Goal: Task Accomplishment & Management: Manage account settings

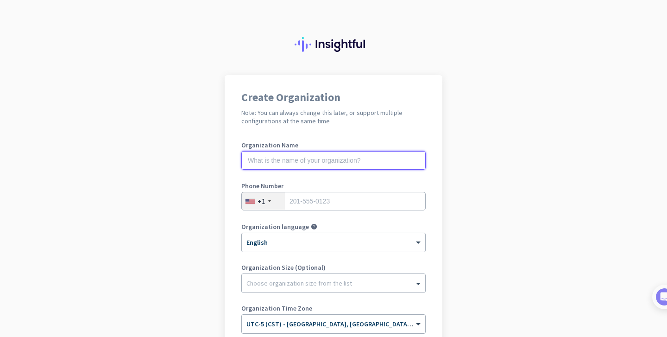
click at [340, 164] on input "text" at bounding box center [333, 160] width 184 height 19
type input "Mercor"
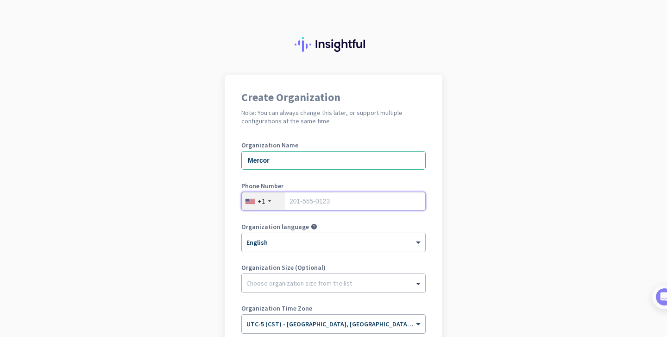
click at [345, 205] on input "tel" at bounding box center [333, 201] width 184 height 19
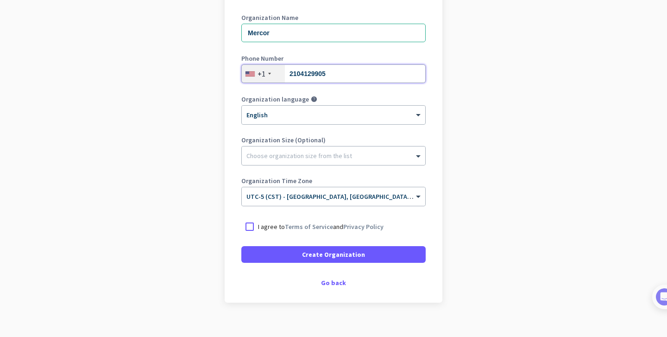
scroll to position [139, 0]
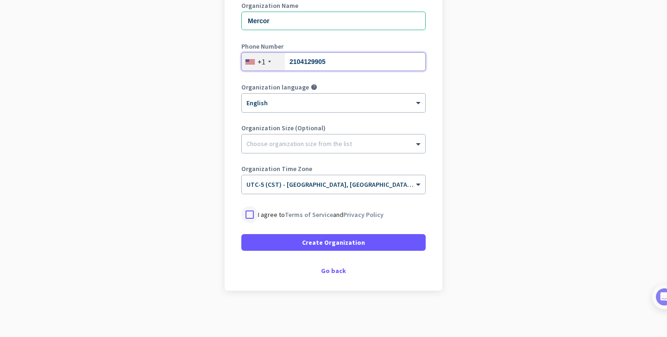
type input "2104129905"
click at [249, 214] on div at bounding box center [249, 214] width 17 height 17
click at [333, 270] on div "Go back" at bounding box center [333, 270] width 184 height 6
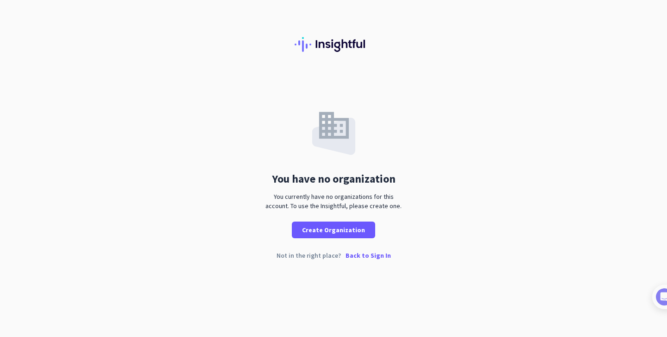
click at [364, 256] on p "Back to Sign In" at bounding box center [368, 255] width 45 height 6
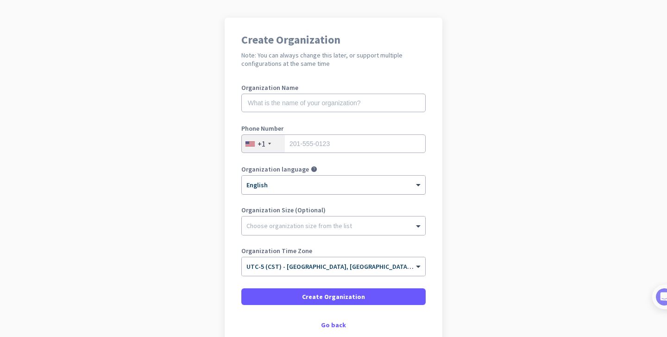
scroll to position [59, 0]
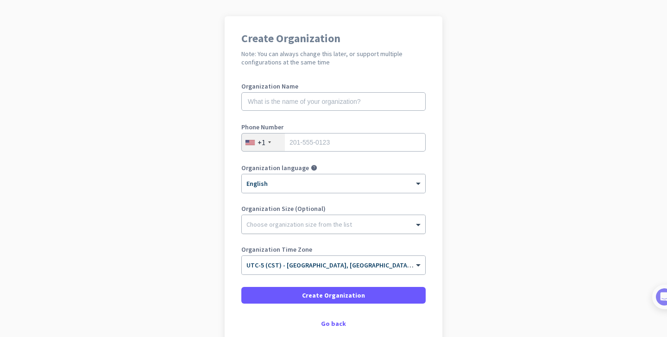
click at [343, 220] on div at bounding box center [333, 221] width 183 height 9
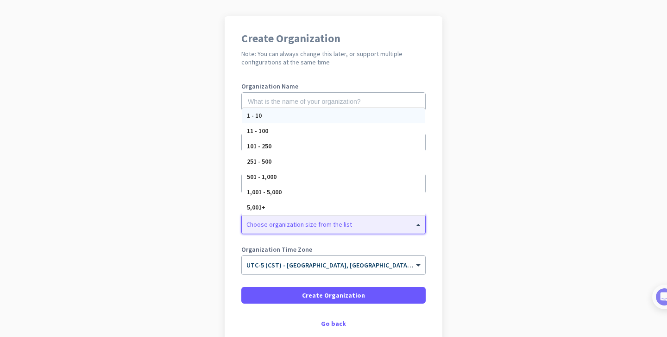
click at [343, 220] on div at bounding box center [333, 221] width 183 height 9
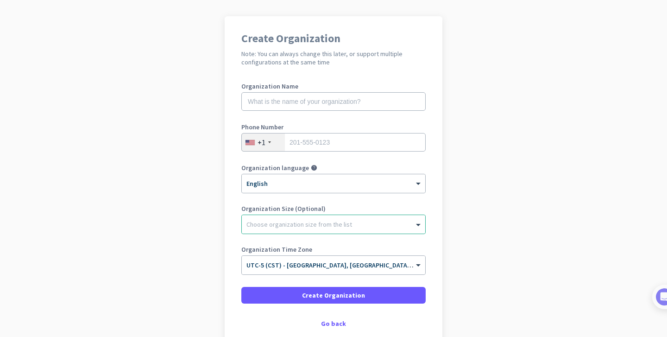
click at [445, 237] on app-onboarding-organization "Create Organization Note: You can always change this later, or support multiple…" at bounding box center [333, 202] width 667 height 373
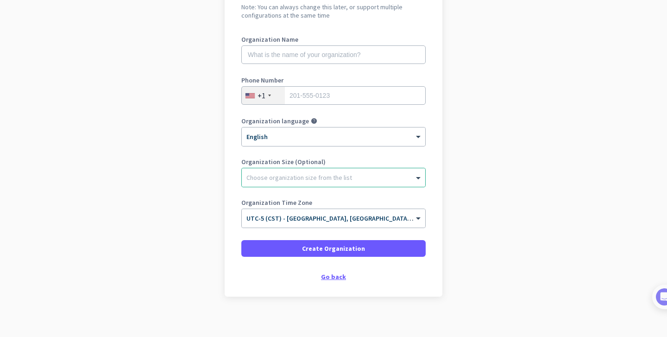
click at [321, 278] on div "Go back" at bounding box center [333, 276] width 184 height 6
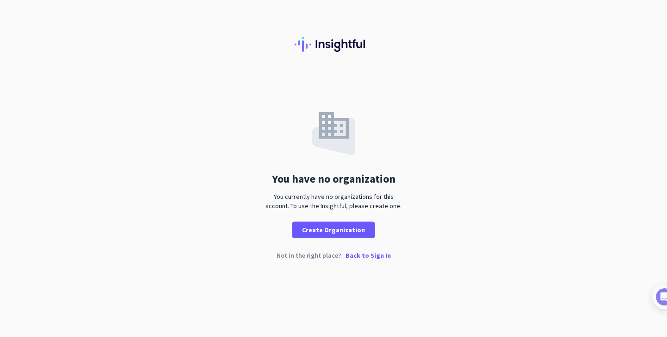
click at [359, 254] on p "Back to Sign In" at bounding box center [368, 255] width 45 height 6
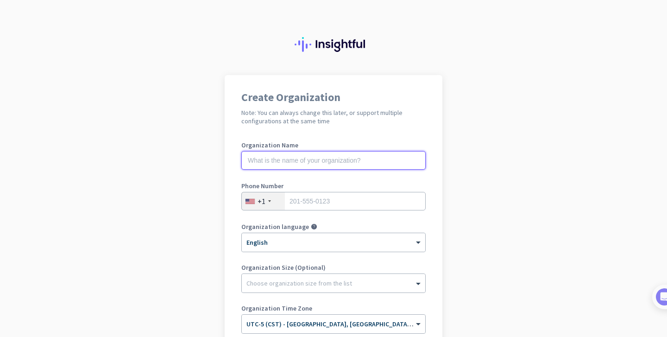
click at [340, 167] on input "text" at bounding box center [333, 160] width 184 height 19
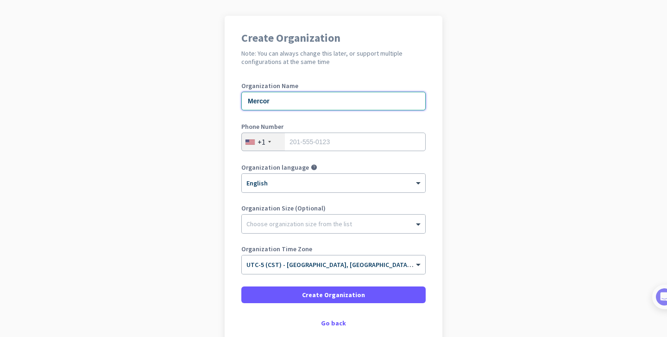
scroll to position [68, 0]
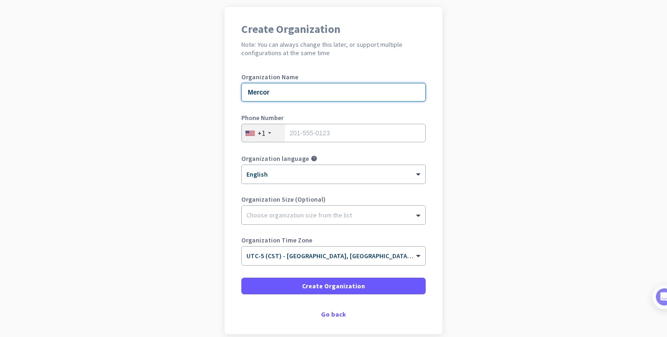
type input "Mercor"
click at [331, 132] on input "tel" at bounding box center [333, 133] width 184 height 19
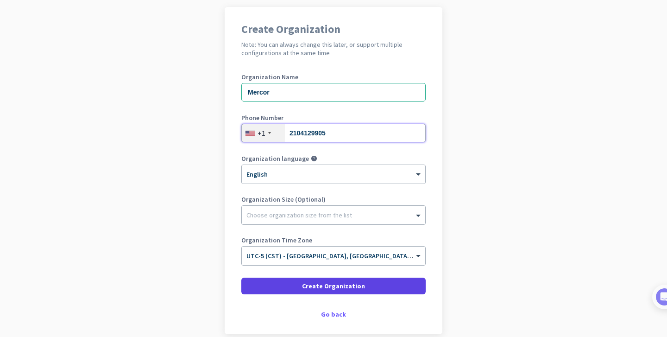
type input "2104129905"
click at [337, 287] on span "Create Organization" at bounding box center [333, 285] width 63 height 9
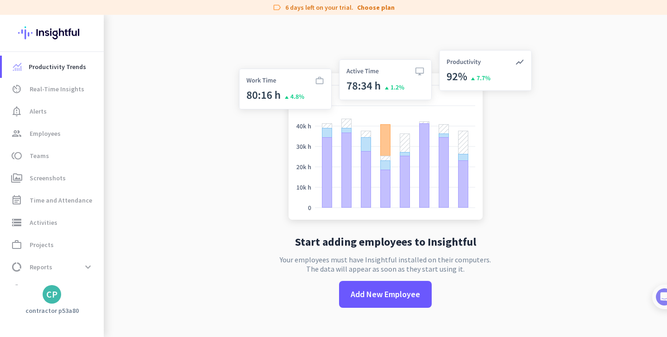
click at [55, 287] on div "CP" at bounding box center [52, 294] width 19 height 19
click at [110, 227] on span "Personal Settings" at bounding box center [101, 226] width 56 height 8
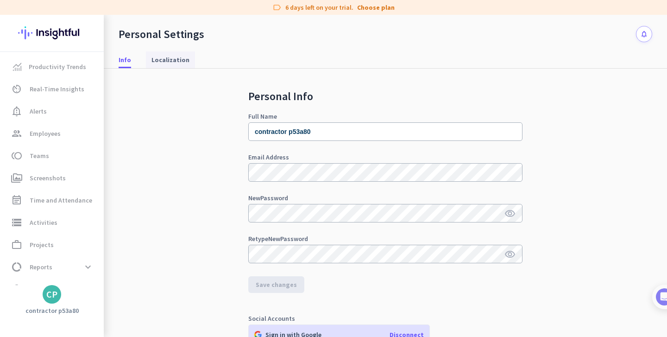
click at [177, 58] on span "Localization" at bounding box center [170, 59] width 38 height 9
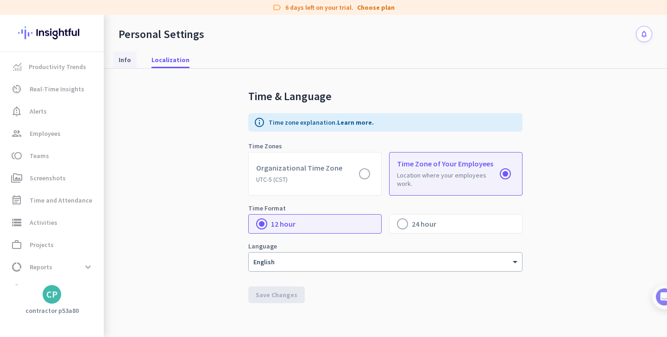
click at [125, 67] on span "Info" at bounding box center [125, 59] width 13 height 17
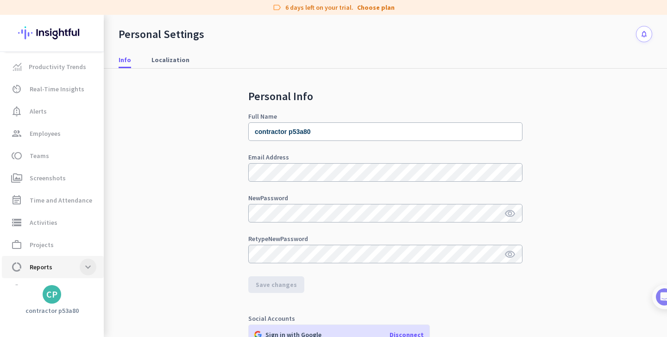
scroll to position [19, 0]
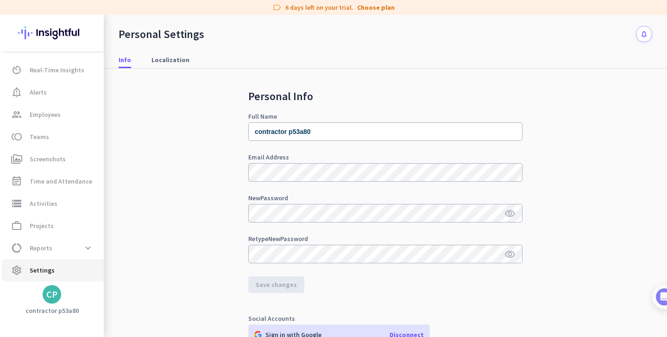
click at [86, 263] on link "settings Settings" at bounding box center [53, 270] width 102 height 22
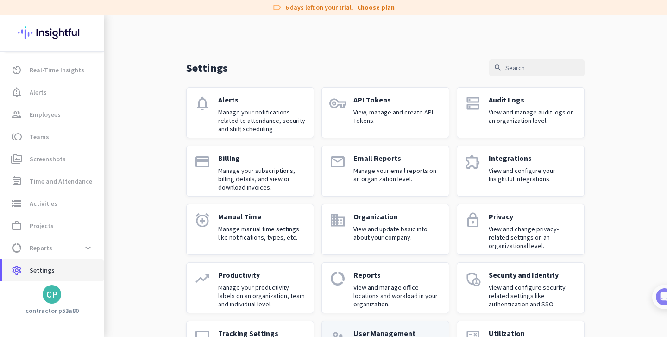
scroll to position [50, 0]
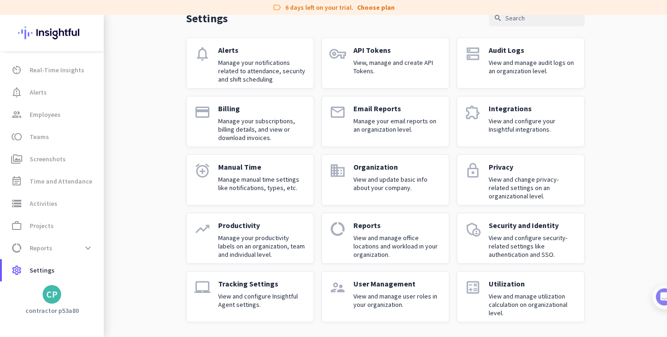
click at [507, 289] on div "Utilization View and manage utilization calculation on organizational level." at bounding box center [533, 296] width 88 height 35
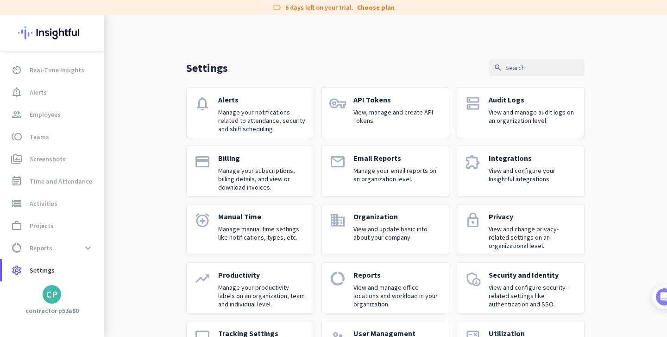
scroll to position [50, 0]
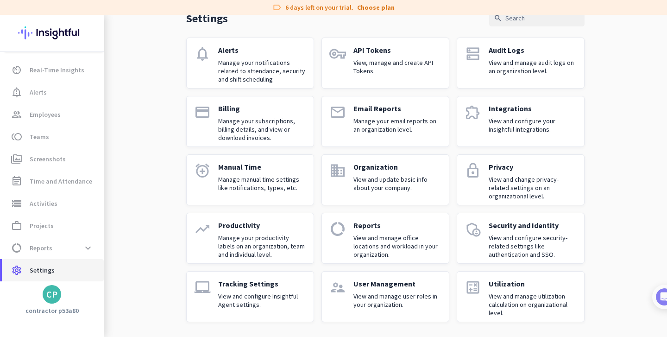
click at [61, 268] on span "settings Settings" at bounding box center [52, 270] width 87 height 11
click at [35, 273] on span "Settings" at bounding box center [42, 270] width 25 height 11
click at [409, 284] on p "User Management" at bounding box center [397, 283] width 88 height 9
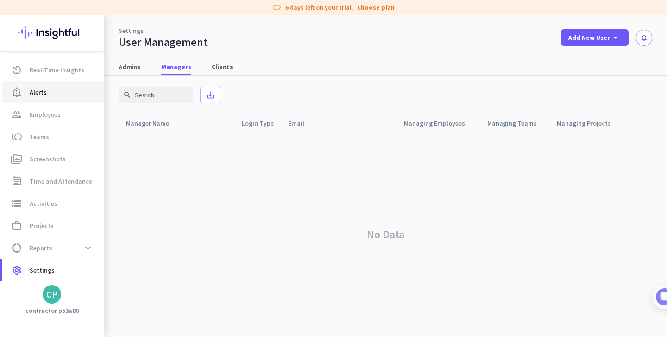
click at [62, 81] on link "notification_important Alerts" at bounding box center [53, 92] width 102 height 22
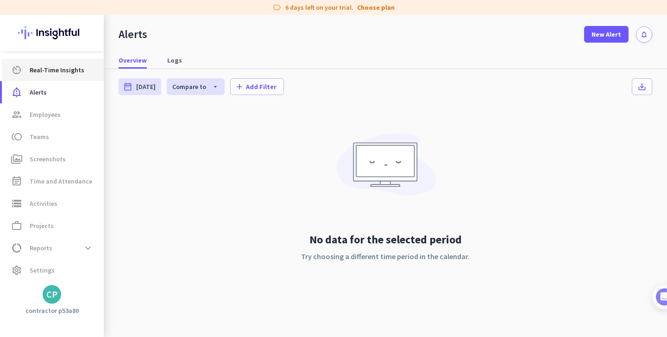
click at [64, 74] on span "Real-Time Insights" at bounding box center [57, 69] width 55 height 11
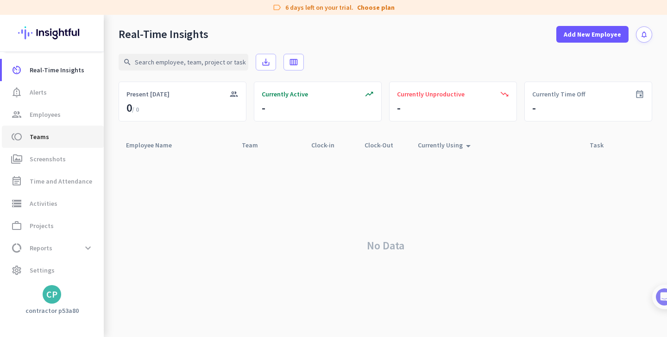
click at [58, 132] on span "toll Teams" at bounding box center [52, 136] width 87 height 11
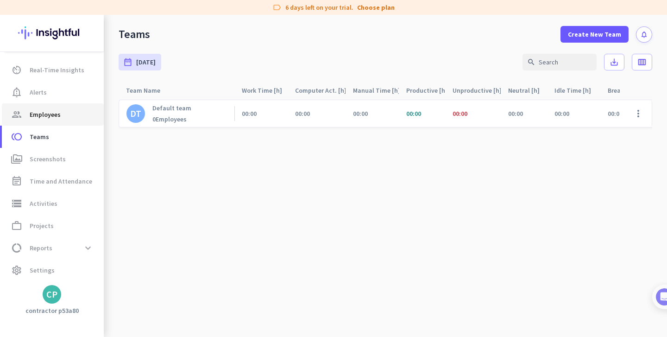
click at [53, 119] on span "Employees" at bounding box center [45, 114] width 31 height 11
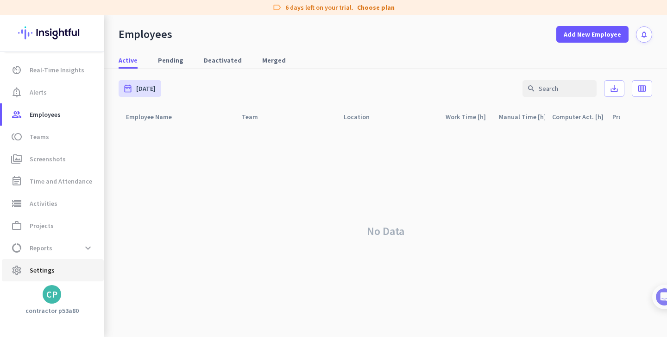
click at [64, 264] on link "settings Settings" at bounding box center [53, 270] width 102 height 22
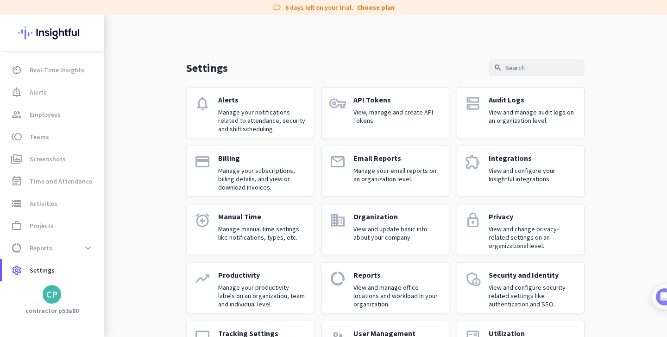
click at [536, 280] on div "Security and Identity View and configure security-related settings like authent…" at bounding box center [533, 287] width 88 height 35
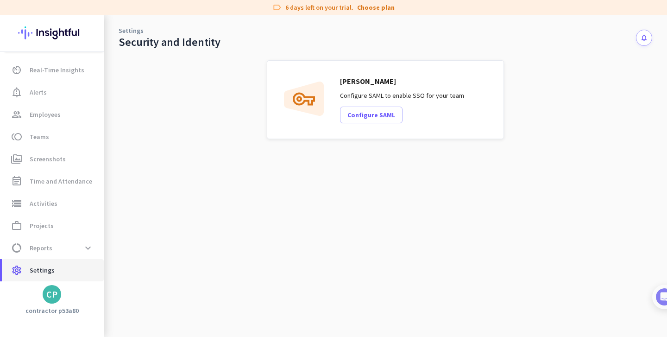
click at [50, 274] on span "Settings" at bounding box center [42, 270] width 25 height 11
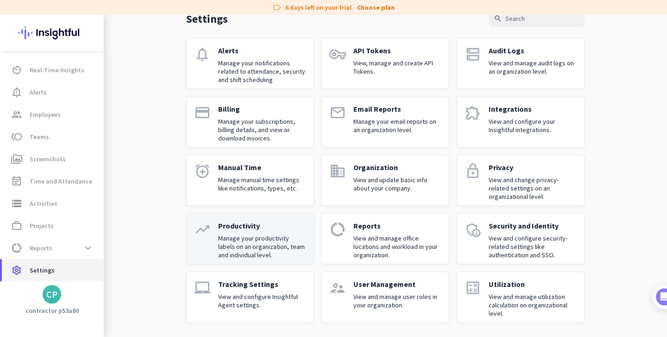
scroll to position [50, 0]
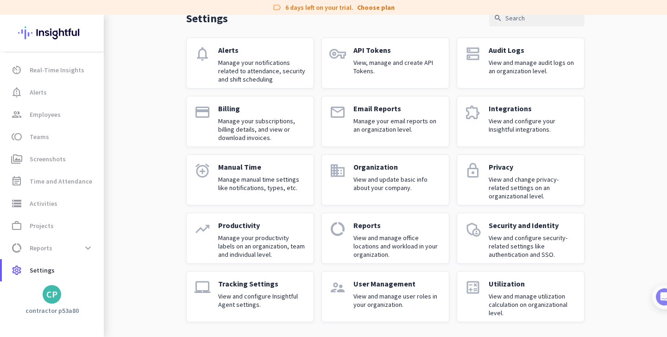
click at [239, 106] on p "Billing" at bounding box center [262, 108] width 88 height 9
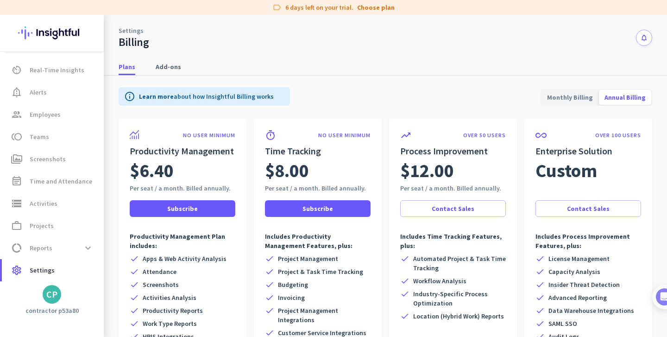
click at [575, 95] on span "Monthly Billing" at bounding box center [570, 97] width 57 height 22
click at [618, 97] on span "Annual Billing" at bounding box center [625, 97] width 52 height 22
click at [160, 64] on span "Add-ons" at bounding box center [168, 66] width 25 height 9
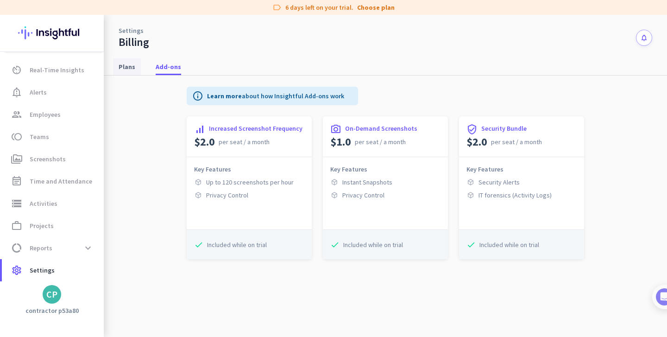
click at [126, 64] on span "Plans" at bounding box center [127, 66] width 17 height 9
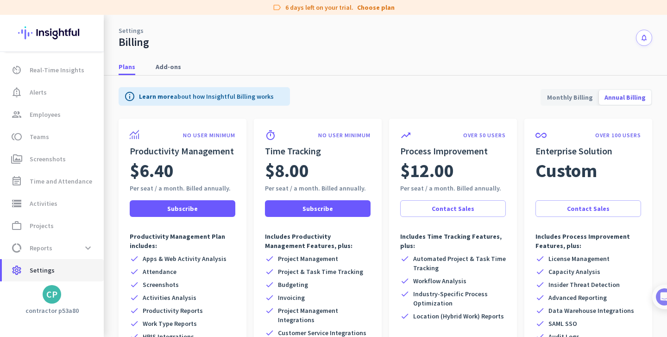
click at [71, 274] on span "settings Settings" at bounding box center [52, 270] width 87 height 11
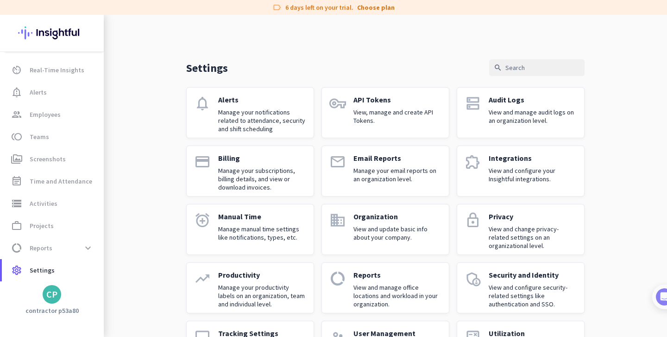
click at [56, 291] on div "CP" at bounding box center [51, 294] width 11 height 9
click at [104, 230] on span "Personal Settings" at bounding box center [101, 226] width 56 height 8
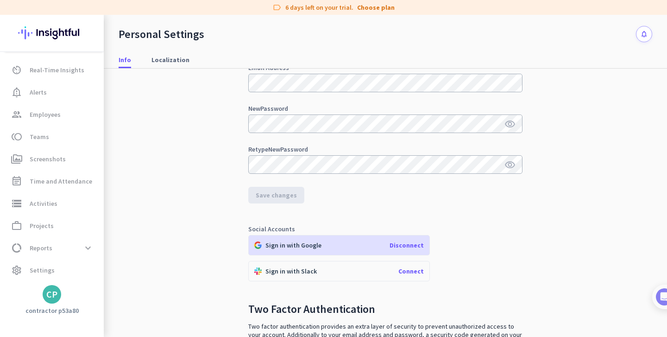
scroll to position [88, 0]
click at [409, 248] on span "Disconnect" at bounding box center [407, 246] width 34 height 8
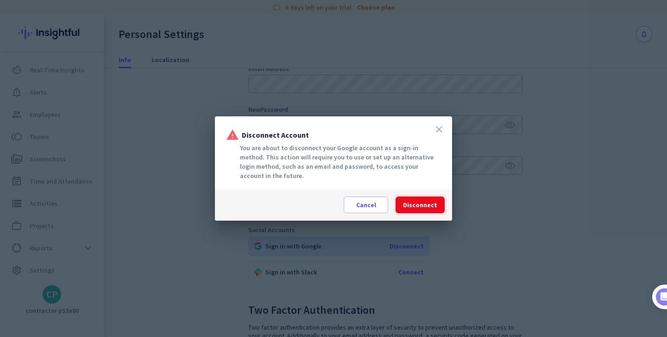
click at [415, 212] on span at bounding box center [420, 205] width 49 height 22
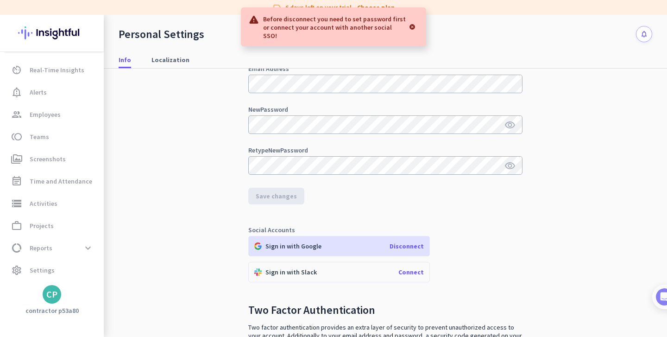
click at [411, 23] on div at bounding box center [412, 27] width 13 height 19
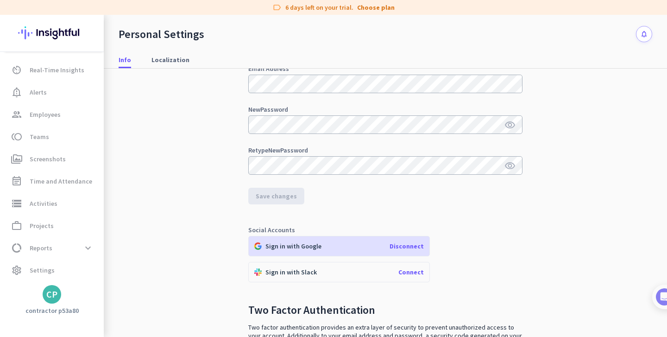
click at [410, 271] on span "Connect" at bounding box center [410, 272] width 25 height 8
